Goal: Check status

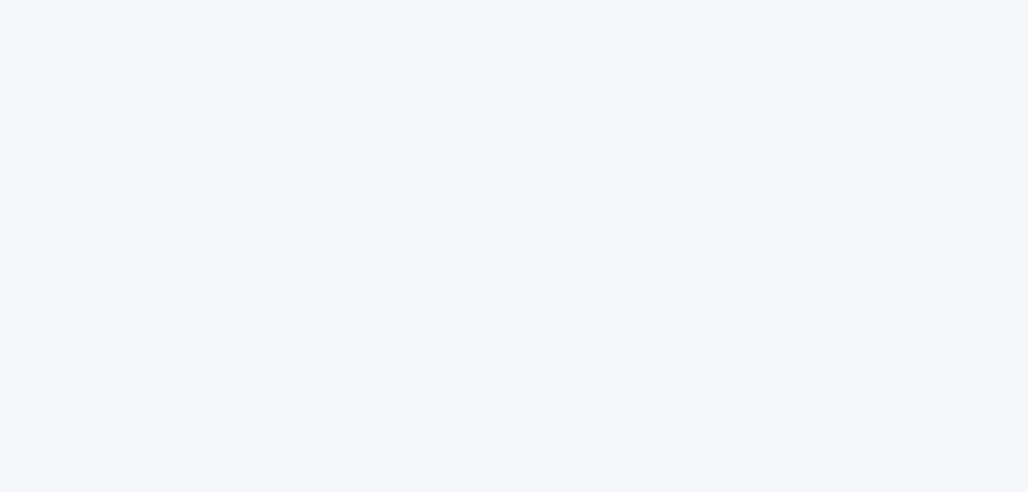
click at [608, 132] on div at bounding box center [513, 232] width 535 height 465
